Goal: Information Seeking & Learning: Check status

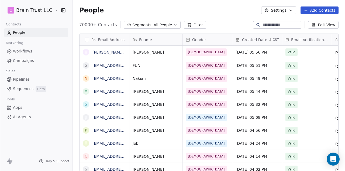
scroll to position [146, 268]
click at [22, 61] on span "Campaigns" at bounding box center [23, 61] width 21 height 6
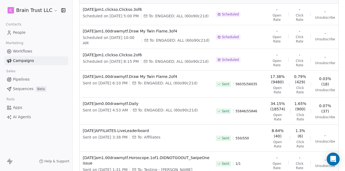
scroll to position [155, 0]
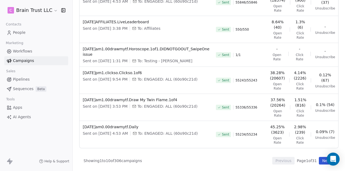
click at [322, 159] on button "Next" at bounding box center [326, 160] width 15 height 8
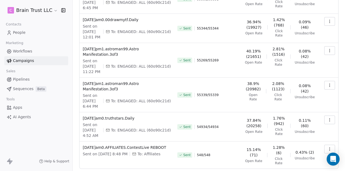
scroll to position [191, 0]
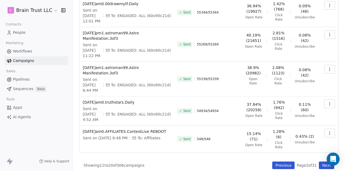
click at [321, 161] on button "Next" at bounding box center [326, 165] width 15 height 8
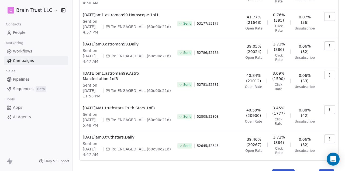
scroll to position [200, 0]
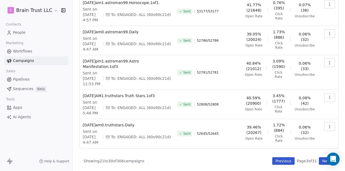
click at [285, 159] on button "Previous" at bounding box center [283, 161] width 22 height 8
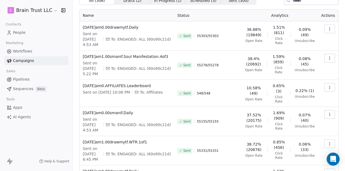
scroll to position [24, 0]
click at [330, 142] on icon "button" at bounding box center [330, 142] width 0 height 0
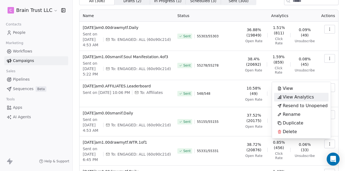
click at [298, 96] on span "View Analytics" at bounding box center [298, 97] width 31 height 6
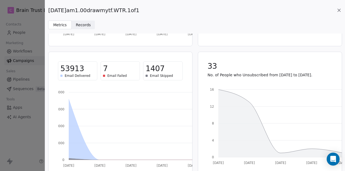
scroll to position [117, 0]
click at [339, 12] on icon at bounding box center [339, 10] width 5 height 5
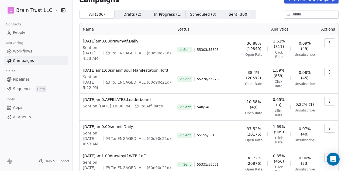
scroll to position [0, 0]
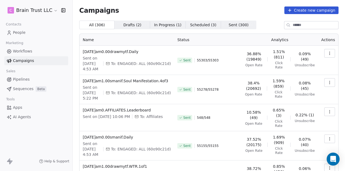
click at [328, 139] on icon "button" at bounding box center [330, 138] width 4 height 4
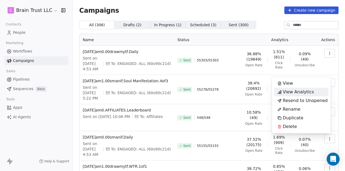
click at [296, 93] on span "View Analytics" at bounding box center [298, 91] width 31 height 6
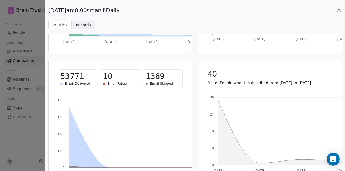
scroll to position [109, 0]
click at [339, 8] on icon at bounding box center [339, 10] width 5 height 5
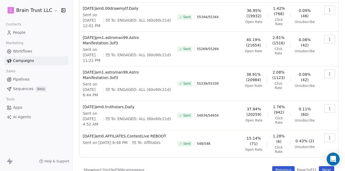
scroll to position [191, 0]
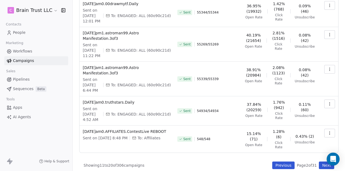
click at [319, 163] on button "Next" at bounding box center [326, 165] width 15 height 8
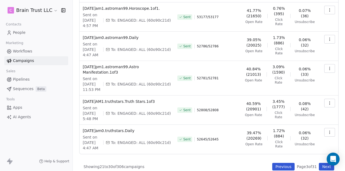
scroll to position [196, 0]
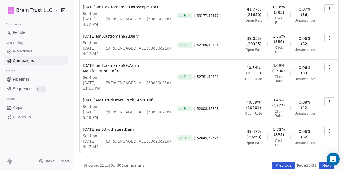
click at [274, 161] on button "Previous" at bounding box center [283, 165] width 22 height 8
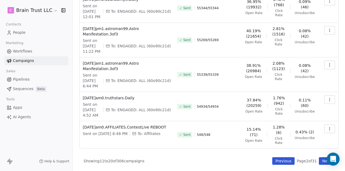
scroll to position [191, 0]
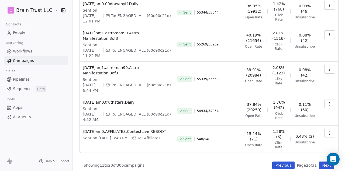
click at [278, 161] on button "Previous" at bounding box center [283, 165] width 22 height 8
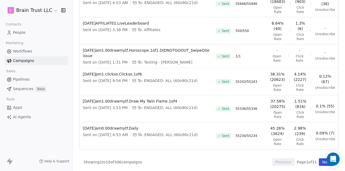
scroll to position [155, 0]
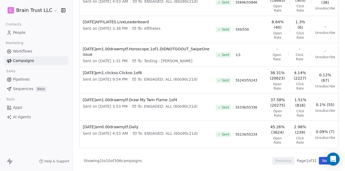
click at [319, 163] on button "Next" at bounding box center [326, 160] width 15 height 8
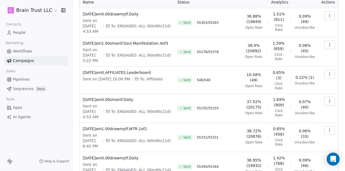
scroll to position [0, 0]
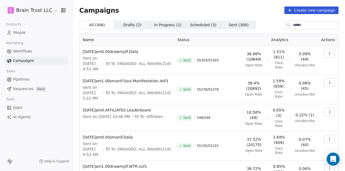
click at [329, 80] on button "button" at bounding box center [330, 82] width 11 height 9
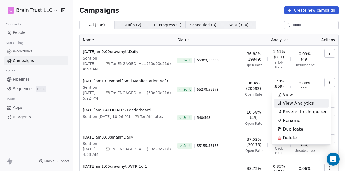
click at [292, 103] on span "View Analytics" at bounding box center [298, 103] width 31 height 6
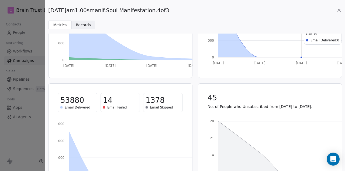
scroll to position [90, 0]
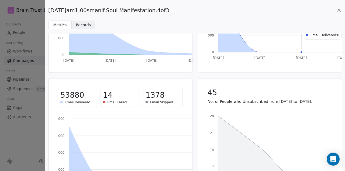
click at [340, 10] on icon at bounding box center [339, 10] width 5 height 5
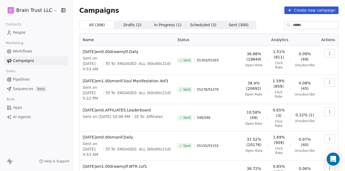
click at [328, 53] on icon "button" at bounding box center [330, 53] width 4 height 4
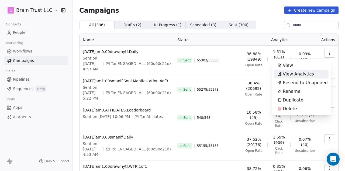
click at [293, 75] on span "View Analytics" at bounding box center [298, 74] width 31 height 6
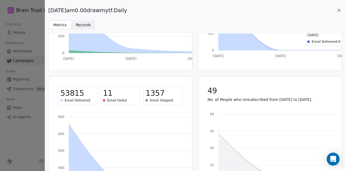
scroll to position [93, 0]
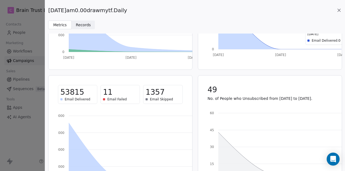
click at [339, 8] on icon at bounding box center [339, 10] width 5 height 5
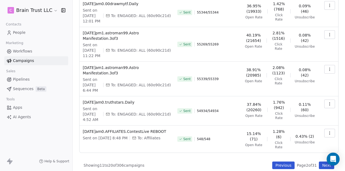
click at [280, 162] on button "Previous" at bounding box center [283, 165] width 22 height 8
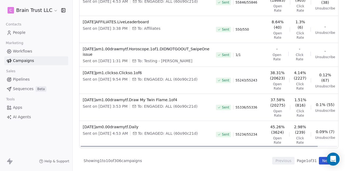
scroll to position [0, 16]
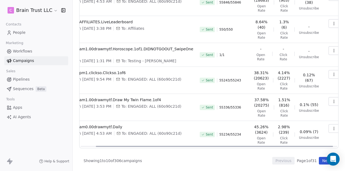
click at [332, 127] on icon "button" at bounding box center [334, 128] width 4 height 4
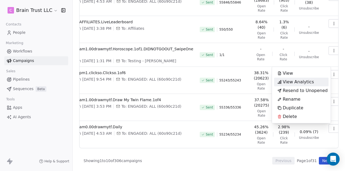
click at [298, 81] on span "View Analytics" at bounding box center [298, 82] width 31 height 6
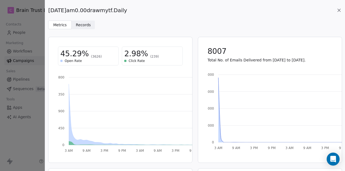
click at [339, 10] on icon at bounding box center [339, 10] width 3 height 3
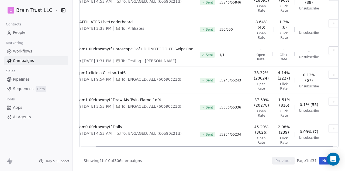
click at [332, 128] on icon "button" at bounding box center [334, 128] width 4 height 4
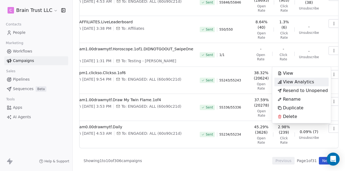
click at [294, 80] on span "View Analytics" at bounding box center [298, 82] width 31 height 6
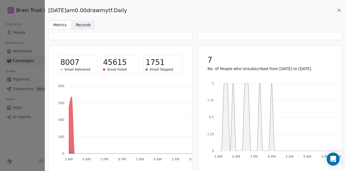
scroll to position [126, 0]
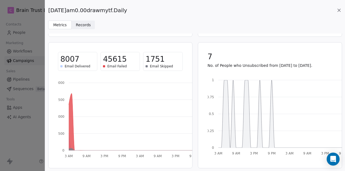
click at [339, 8] on icon at bounding box center [339, 10] width 5 height 5
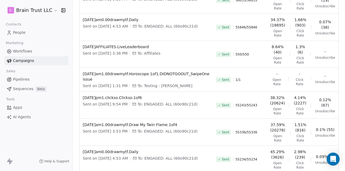
scroll to position [0, 16]
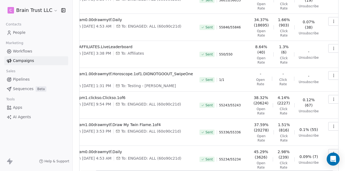
click at [332, 128] on icon "button" at bounding box center [334, 126] width 4 height 4
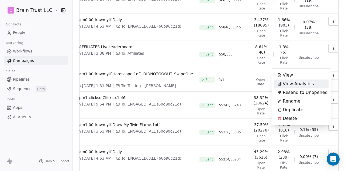
click at [297, 85] on span "View Analytics" at bounding box center [298, 83] width 31 height 6
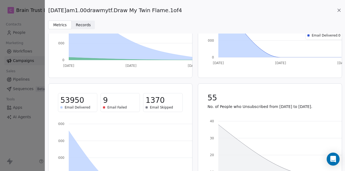
scroll to position [86, 0]
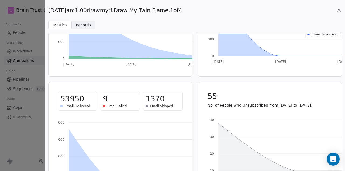
click at [338, 10] on icon at bounding box center [339, 10] width 5 height 5
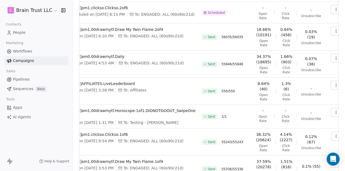
scroll to position [0, 16]
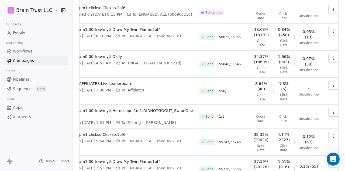
click at [332, 138] on icon "button" at bounding box center [334, 136] width 4 height 4
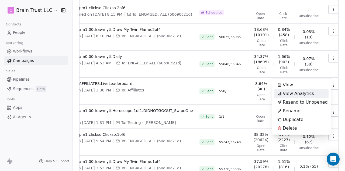
click at [294, 89] on div "View Analytics" at bounding box center [295, 93] width 43 height 9
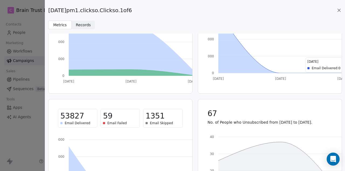
scroll to position [70, 0]
click at [339, 11] on icon at bounding box center [339, 10] width 5 height 5
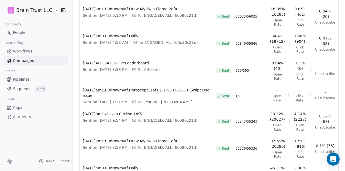
scroll to position [0, 16]
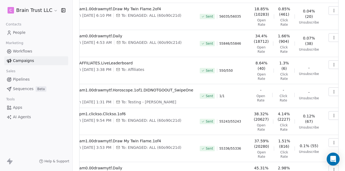
click at [332, 94] on icon "button" at bounding box center [334, 91] width 4 height 4
drag, startPoint x: 192, startPoint y: 94, endPoint x: 83, endPoint y: 94, distance: 108.5
click at [83, 94] on html "C Brain Trust LLC Contacts People Marketing Workflows Campaigns Sales Pipelines…" at bounding box center [172, 85] width 345 height 171
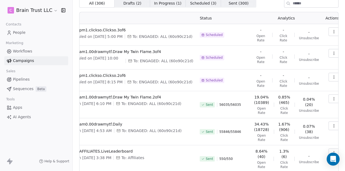
click at [334, 125] on icon "button" at bounding box center [334, 125] width 0 height 0
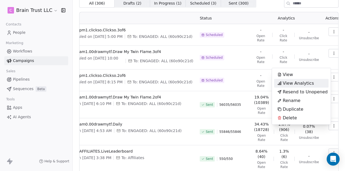
click at [301, 82] on span "View Analytics" at bounding box center [298, 83] width 31 height 6
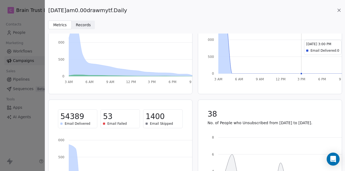
scroll to position [70, 0]
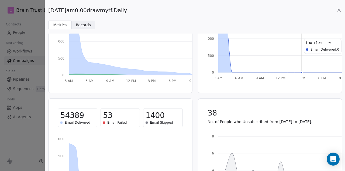
click at [339, 8] on icon at bounding box center [339, 10] width 5 height 5
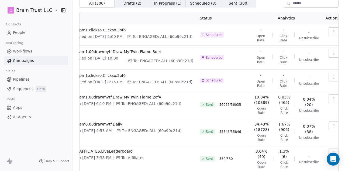
click at [332, 101] on icon "button" at bounding box center [334, 98] width 4 height 4
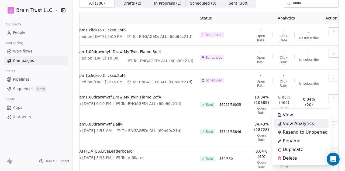
click at [295, 125] on span "View Analytics" at bounding box center [298, 123] width 31 height 6
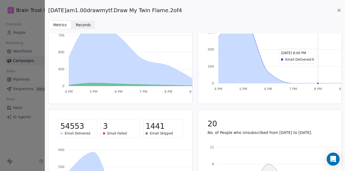
scroll to position [59, 0]
